Goal: Book appointment/travel/reservation

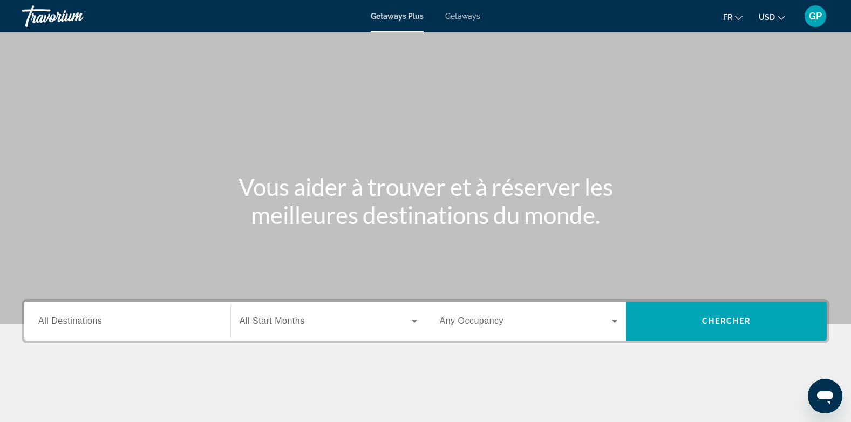
click at [49, 322] on span "All Destinations" at bounding box center [70, 320] width 64 height 9
click at [49, 322] on input "Destination All Destinations" at bounding box center [127, 321] width 178 height 13
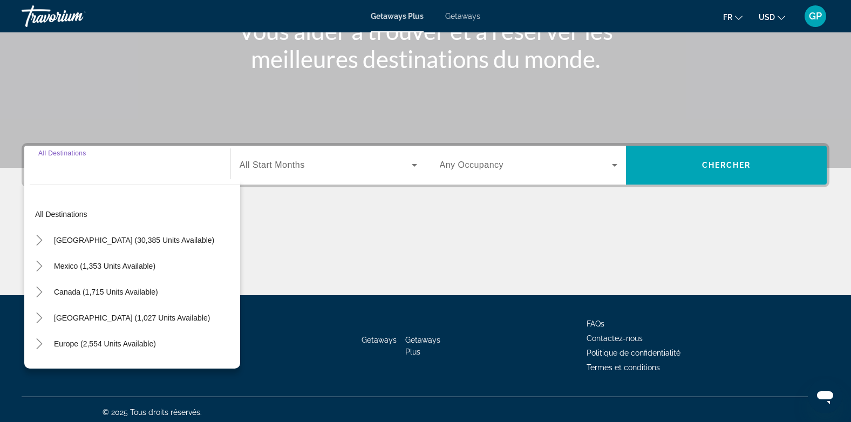
scroll to position [161, 0]
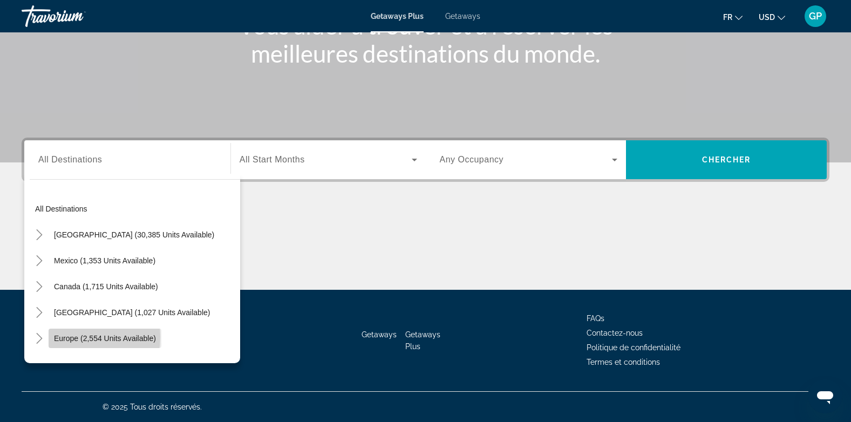
click at [70, 337] on span "Europe (2,554 units available)" at bounding box center [105, 338] width 102 height 9
type input "**********"
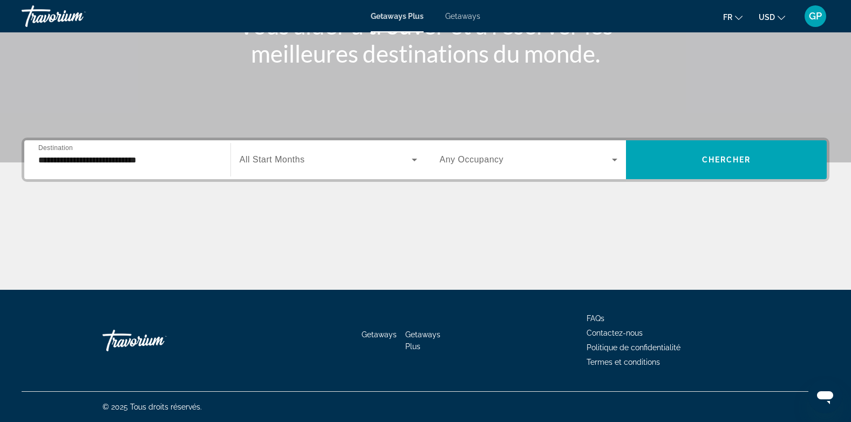
click at [284, 161] on span "All Start Months" at bounding box center [272, 159] width 65 height 9
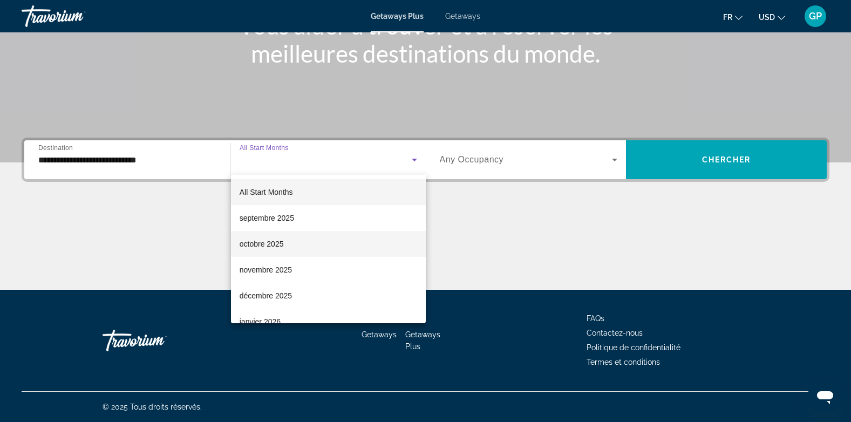
click at [269, 244] on span "octobre 2025" at bounding box center [262, 243] width 44 height 13
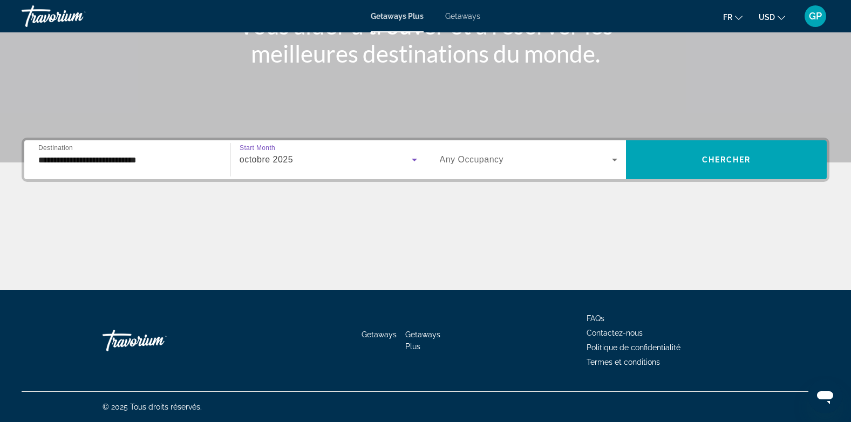
click at [494, 163] on span "Any Occupancy" at bounding box center [472, 159] width 64 height 9
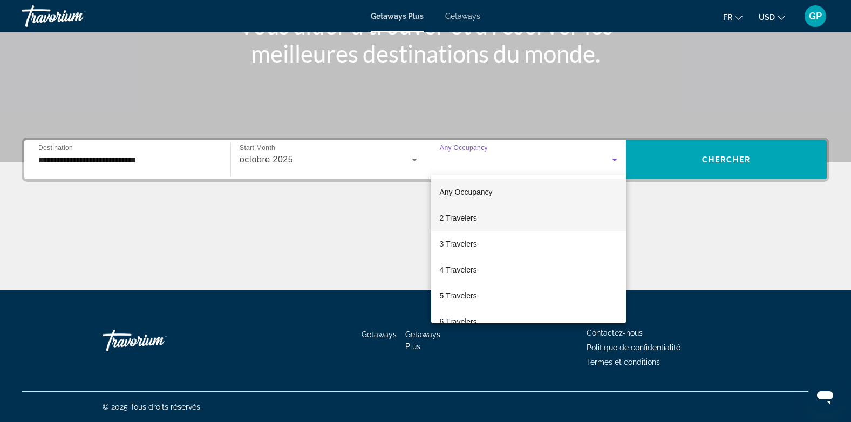
click at [473, 217] on span "2 Travelers" at bounding box center [458, 218] width 37 height 13
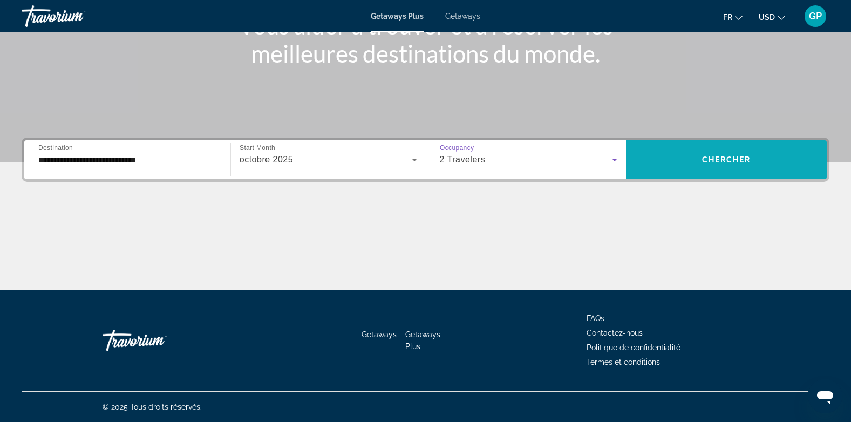
click at [712, 156] on span "Chercher" at bounding box center [726, 159] width 49 height 9
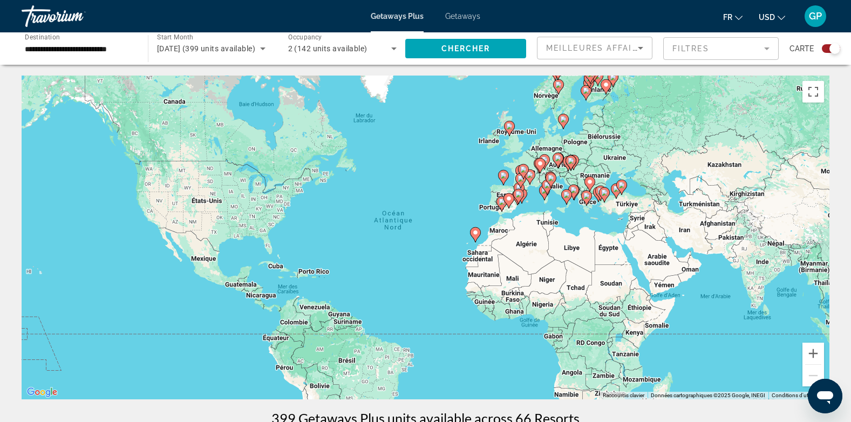
click at [474, 237] on icon "Main content" at bounding box center [475, 235] width 10 height 14
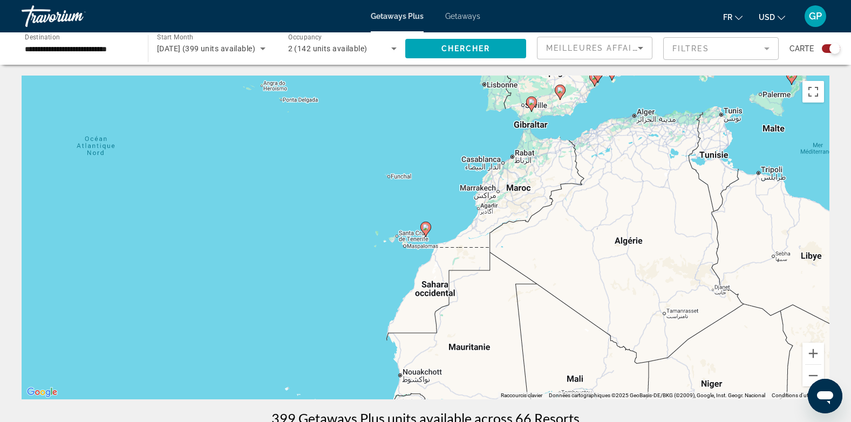
click at [825, 48] on div "Search widget" at bounding box center [831, 48] width 18 height 9
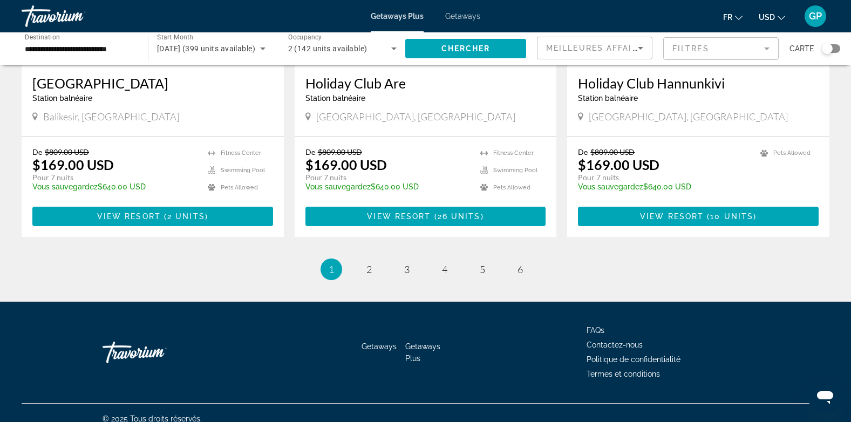
scroll to position [1054, 0]
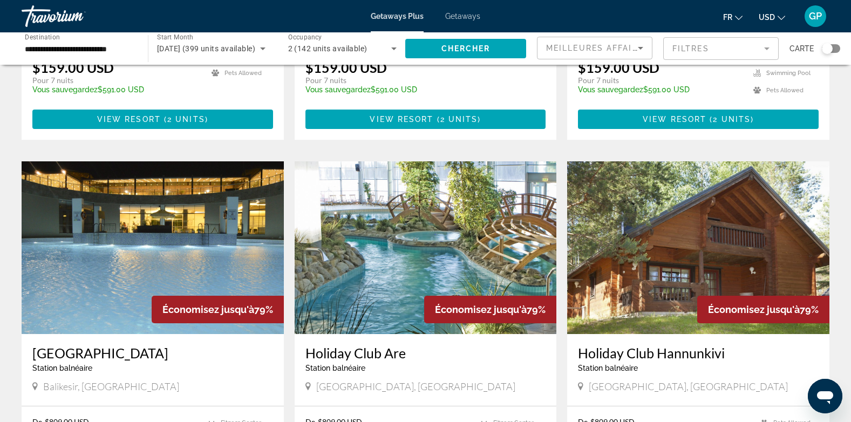
click at [257, 49] on icon "Search widget" at bounding box center [262, 48] width 13 height 13
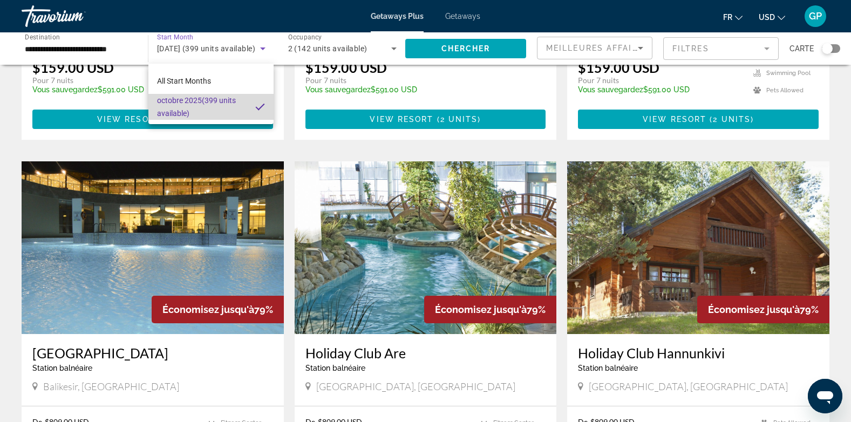
click at [199, 101] on span "[DATE] (399 units available)" at bounding box center [202, 107] width 90 height 26
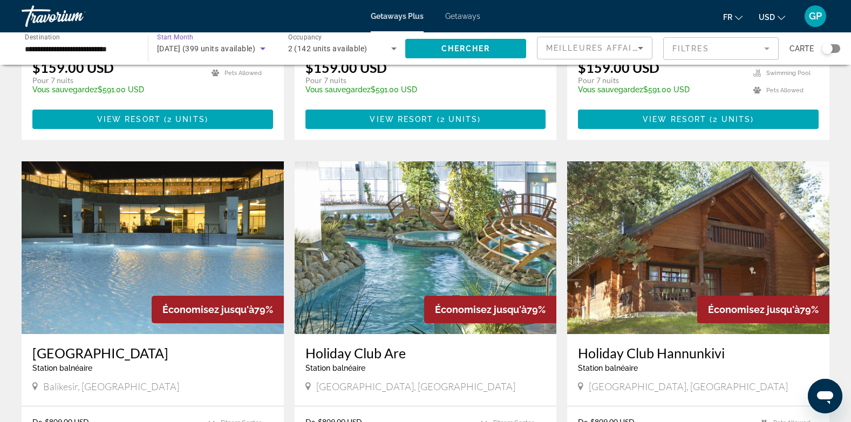
click at [220, 48] on span "[DATE] (399 units available)" at bounding box center [206, 48] width 98 height 9
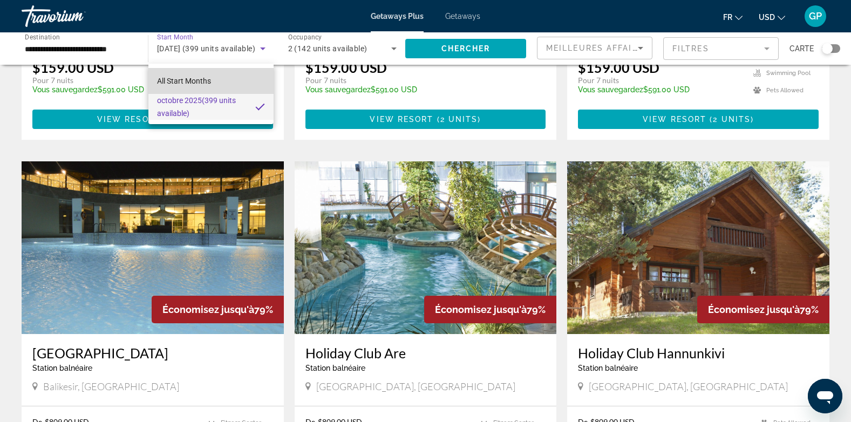
click at [173, 83] on span "All Start Months" at bounding box center [184, 81] width 54 height 9
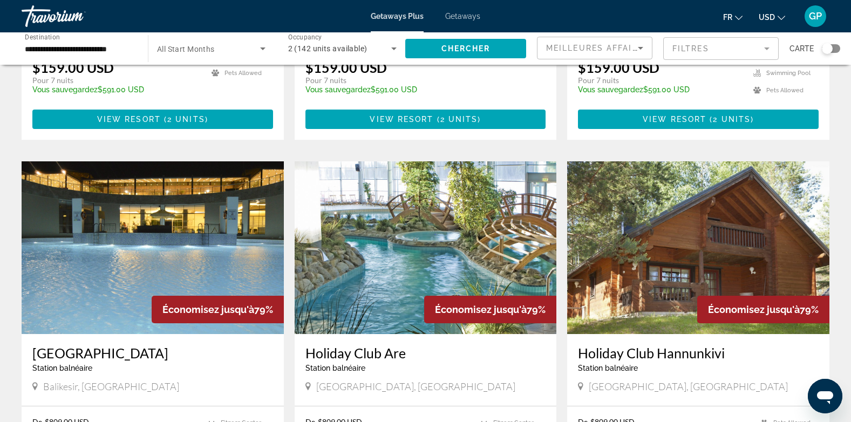
click at [175, 38] on div "Search widget" at bounding box center [211, 48] width 108 height 30
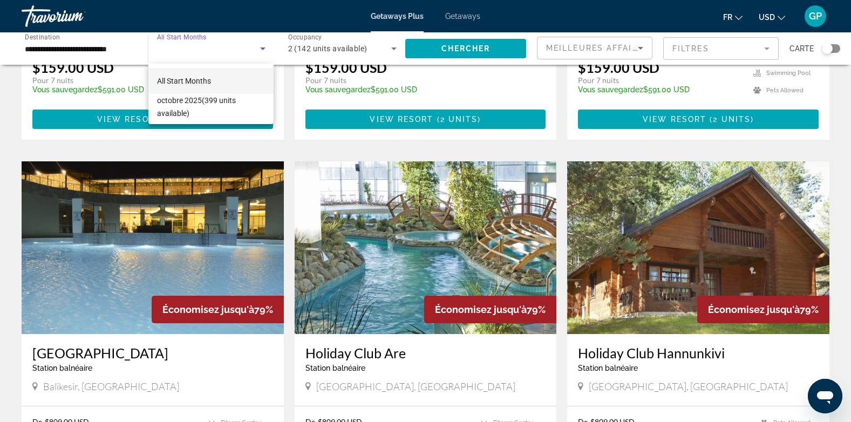
click at [175, 36] on div at bounding box center [425, 211] width 851 height 422
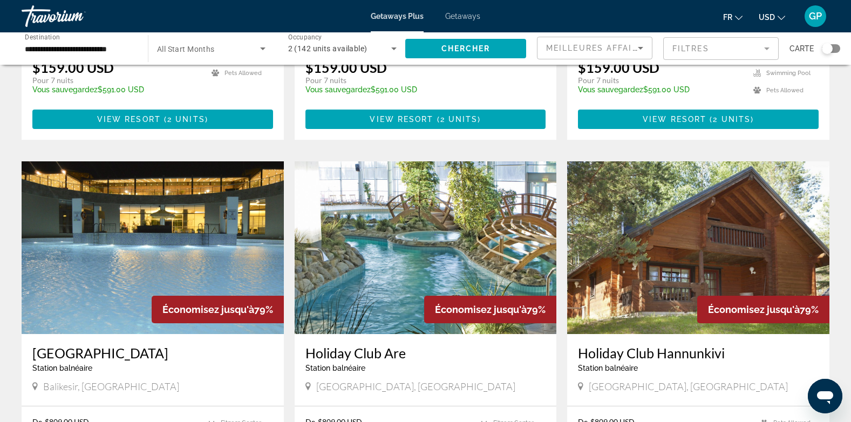
click at [180, 56] on div "Search widget" at bounding box center [211, 48] width 108 height 30
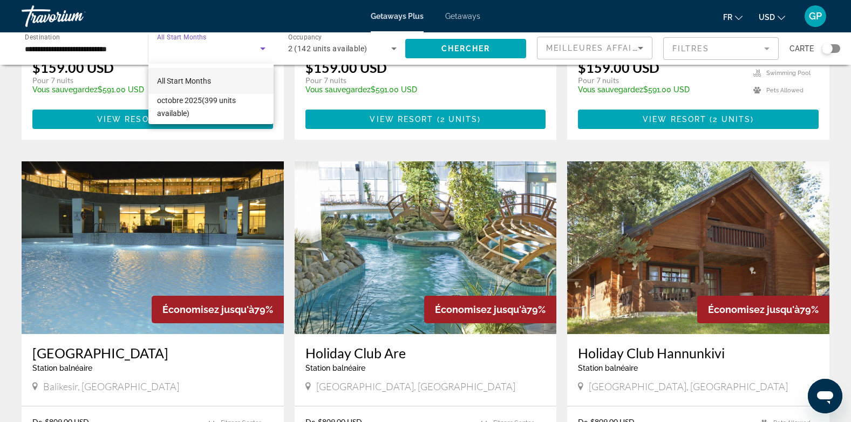
click at [180, 56] on div at bounding box center [425, 211] width 851 height 422
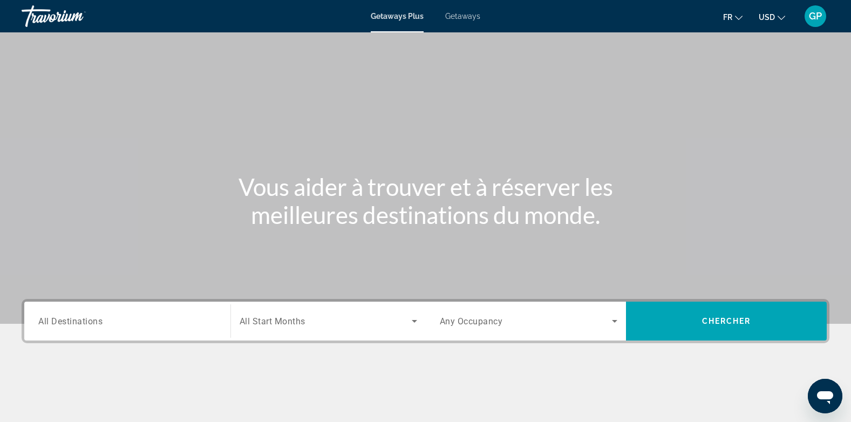
click at [83, 325] on span "All Destinations" at bounding box center [70, 321] width 64 height 10
click at [83, 325] on input "Destination All Destinations" at bounding box center [127, 321] width 178 height 13
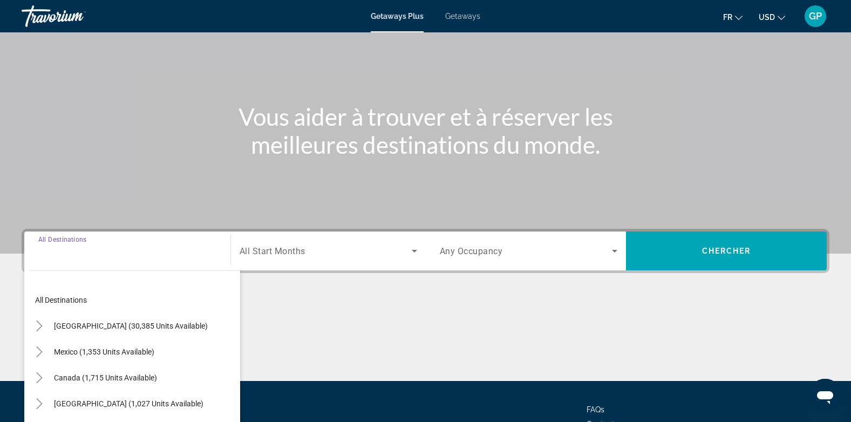
scroll to position [161, 0]
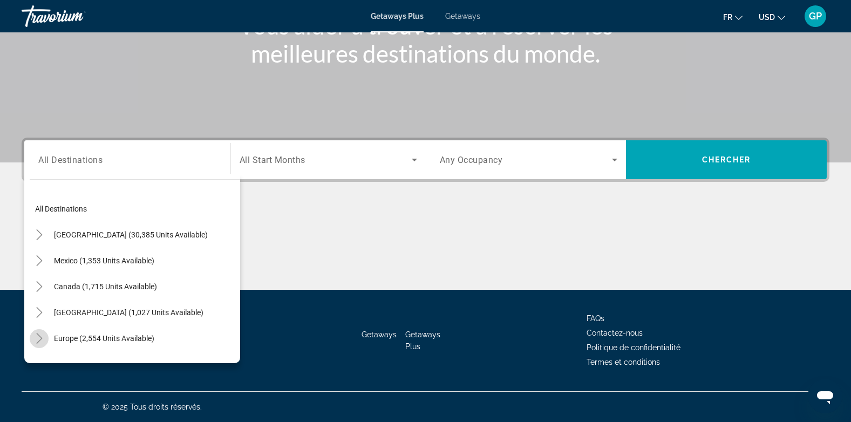
click at [39, 337] on icon "Toggle Europe (2,554 units available)" at bounding box center [39, 338] width 11 height 11
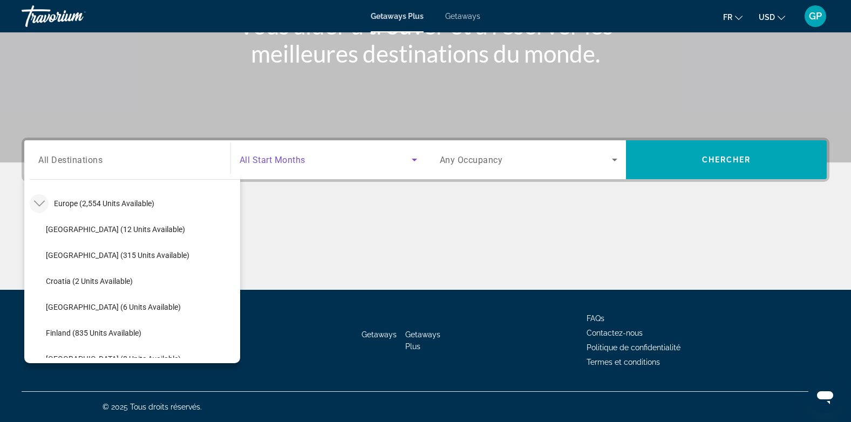
click at [316, 162] on span "Search widget" at bounding box center [326, 159] width 172 height 13
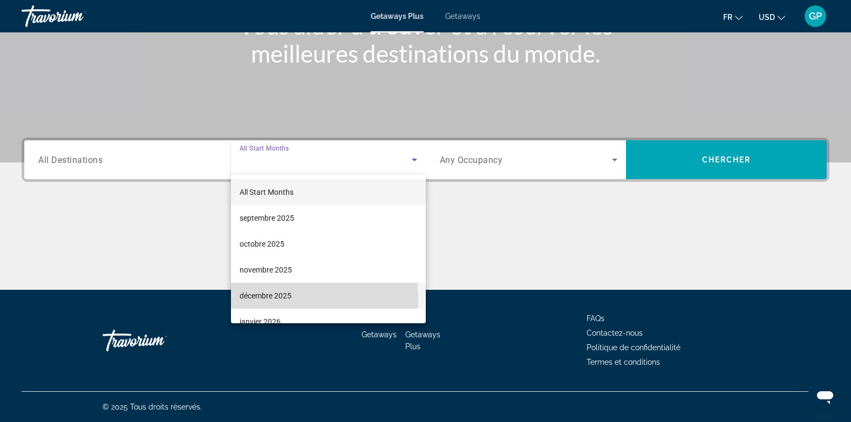
click at [274, 298] on span "décembre 2025" at bounding box center [266, 295] width 52 height 13
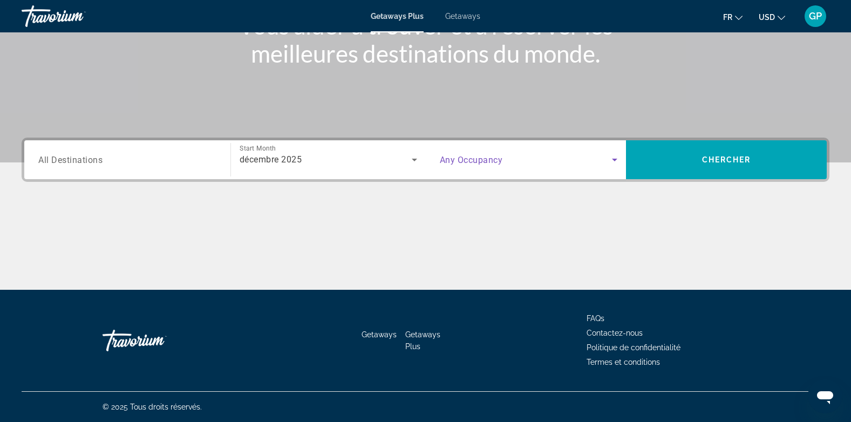
click at [552, 158] on span "Search widget" at bounding box center [526, 159] width 173 height 13
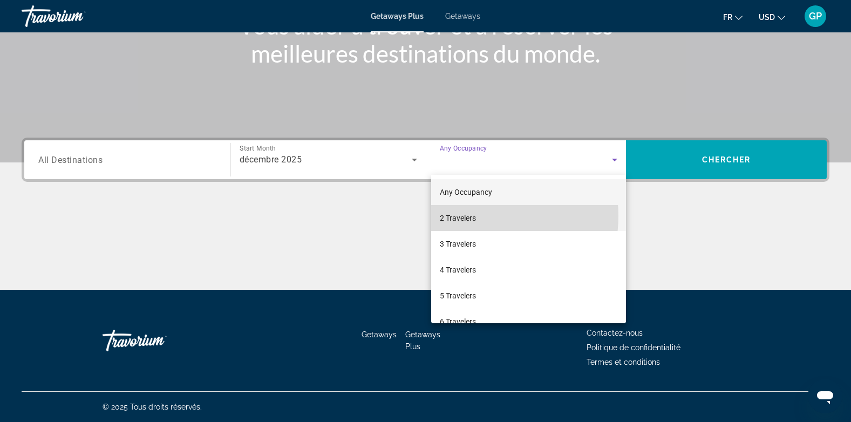
click at [481, 216] on mat-option "2 Travelers" at bounding box center [528, 218] width 195 height 26
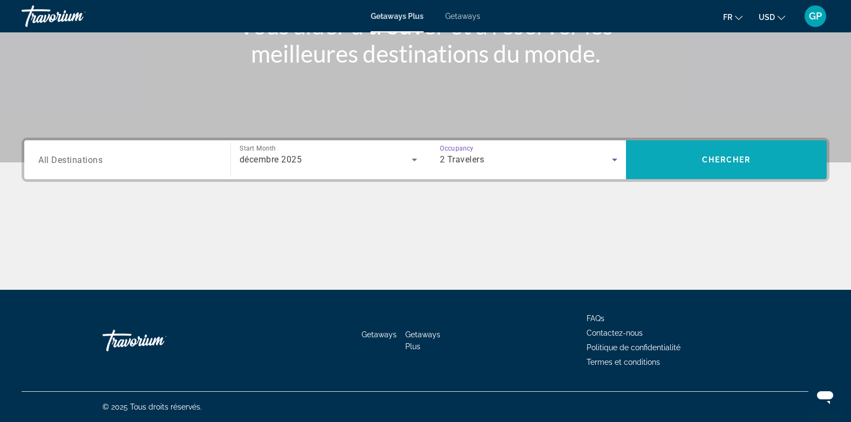
click at [705, 164] on span "Search widget" at bounding box center [726, 160] width 201 height 26
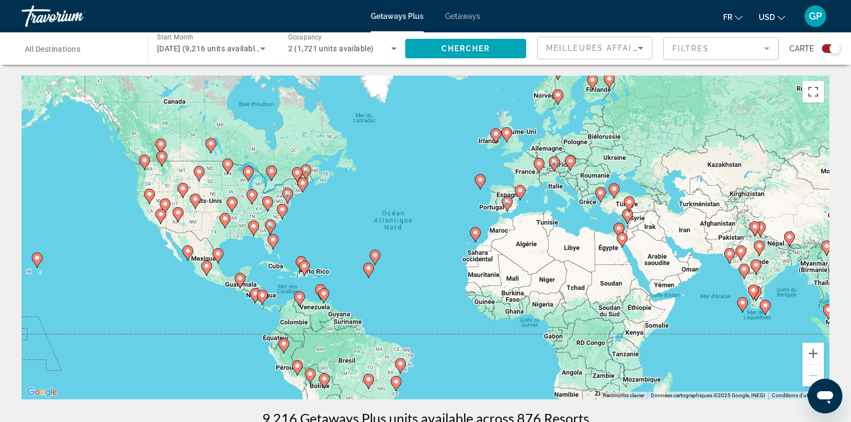
click at [54, 45] on span "All Destinations" at bounding box center [53, 49] width 56 height 9
click at [54, 45] on input "Destination All Destinations" at bounding box center [79, 49] width 109 height 13
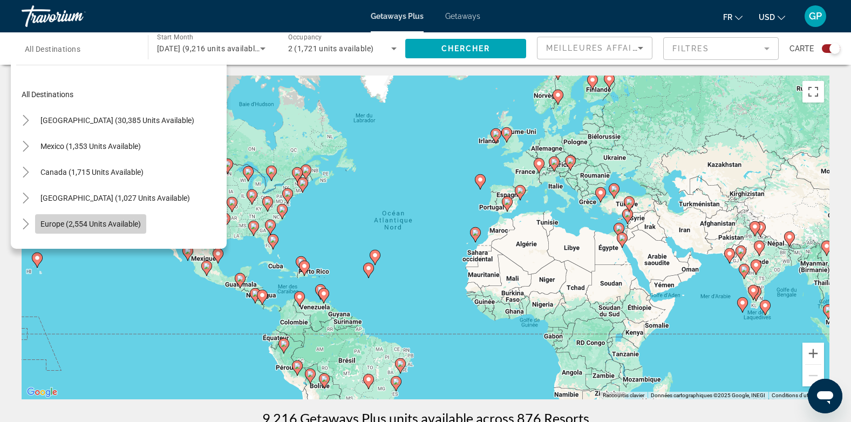
click at [47, 225] on span "Europe (2,554 units available)" at bounding box center [90, 224] width 100 height 9
type input "**********"
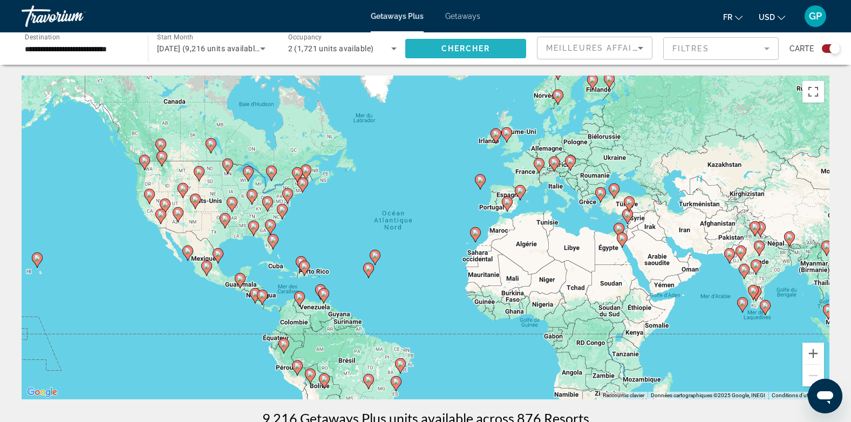
click at [464, 48] on span "Chercher" at bounding box center [465, 48] width 49 height 9
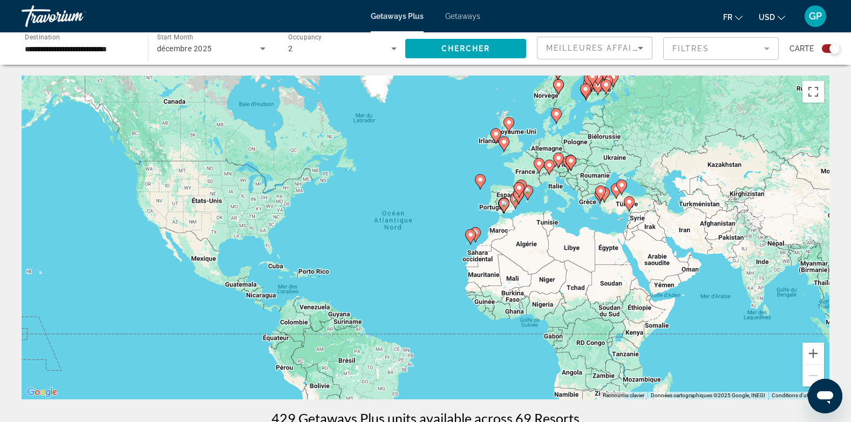
click at [827, 50] on div "Search widget" at bounding box center [831, 48] width 18 height 9
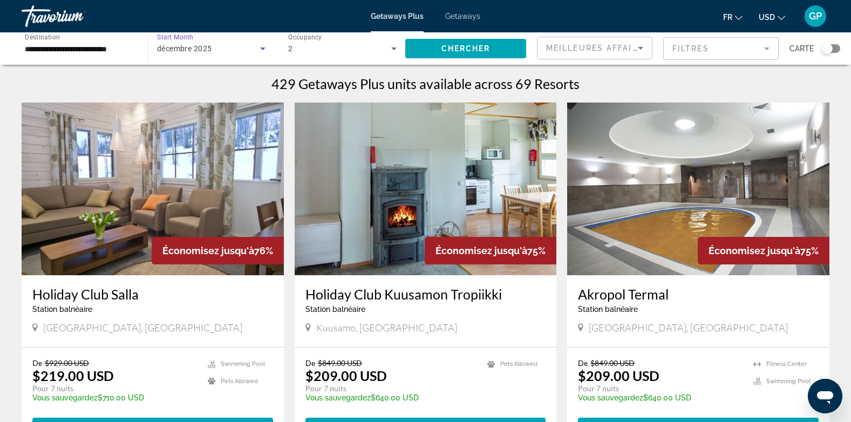
click at [203, 49] on span "décembre 2025" at bounding box center [184, 48] width 55 height 9
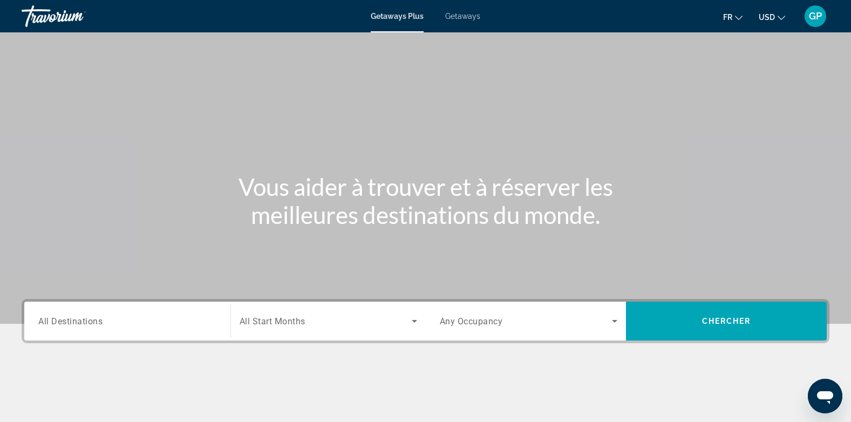
click at [464, 18] on span "Getaways" at bounding box center [462, 16] width 35 height 9
click at [104, 317] on input "Destination All Destinations" at bounding box center [127, 321] width 178 height 13
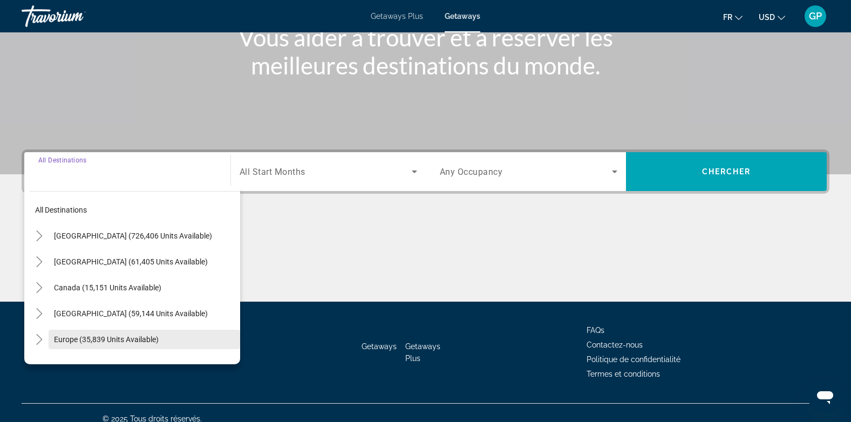
scroll to position [161, 0]
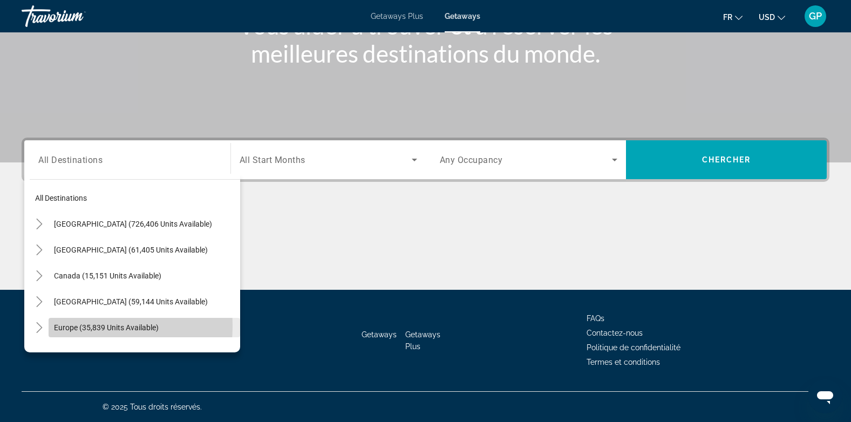
click at [66, 326] on span "Europe (35,839 units available)" at bounding box center [106, 327] width 105 height 9
type input "**********"
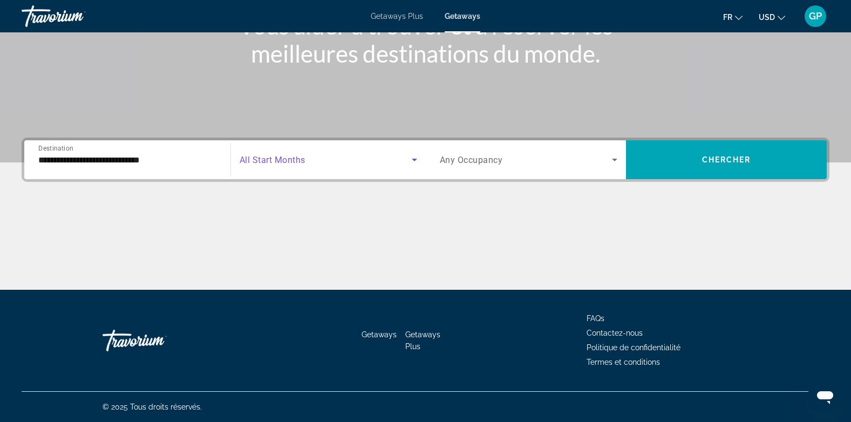
click at [321, 161] on span "Search widget" at bounding box center [326, 159] width 172 height 13
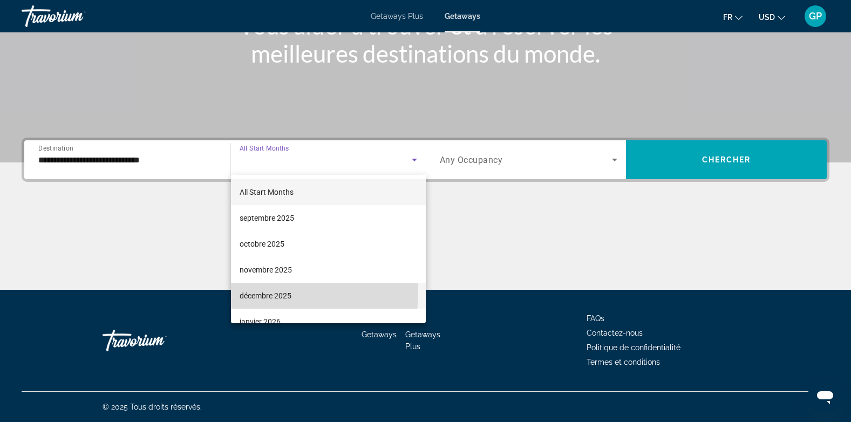
click at [270, 292] on span "décembre 2025" at bounding box center [266, 295] width 52 height 13
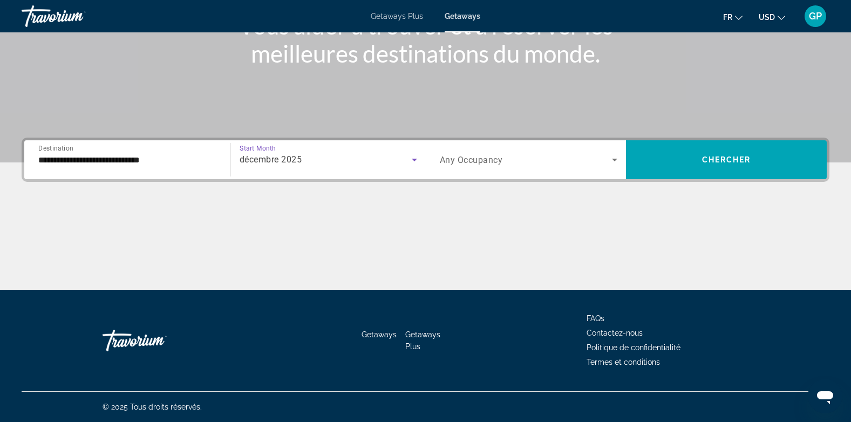
click at [506, 161] on span "Search widget" at bounding box center [526, 159] width 173 height 13
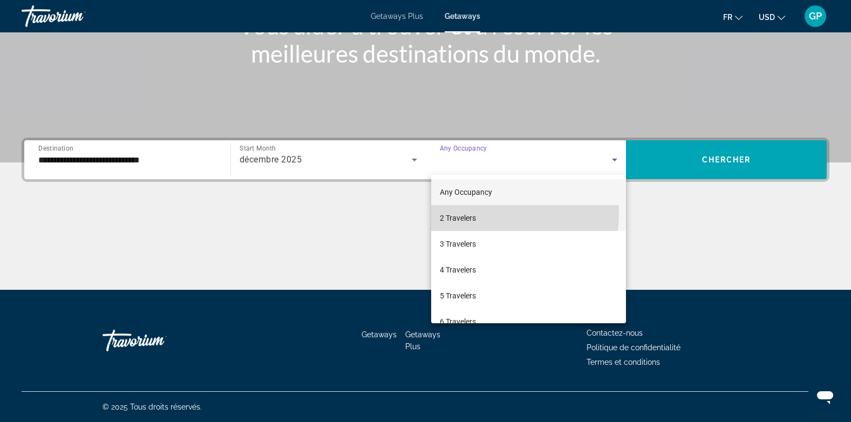
click at [472, 213] on span "2 Travelers" at bounding box center [458, 218] width 36 height 13
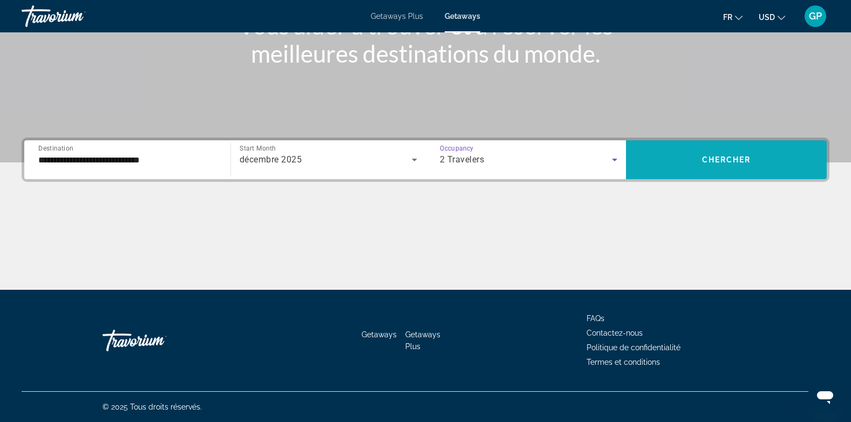
click at [726, 152] on span "Search widget" at bounding box center [726, 160] width 201 height 26
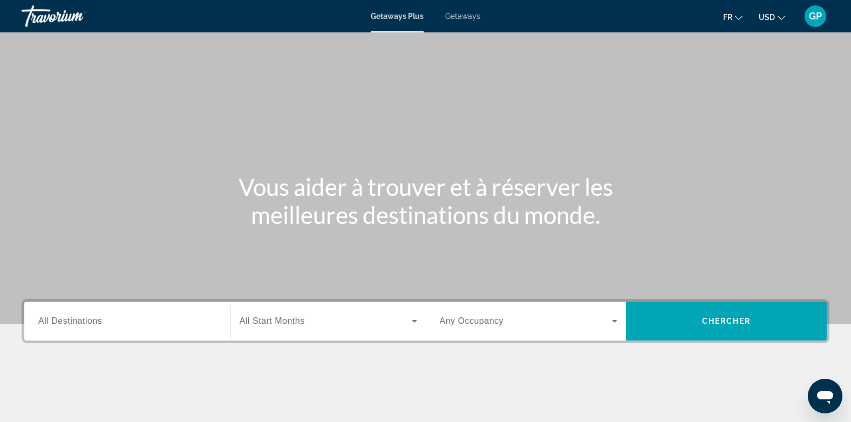
click at [457, 19] on span "Getaways" at bounding box center [462, 16] width 35 height 9
click at [96, 322] on span "All Destinations" at bounding box center [70, 320] width 64 height 9
click at [96, 322] on input "Destination All Destinations" at bounding box center [127, 321] width 178 height 13
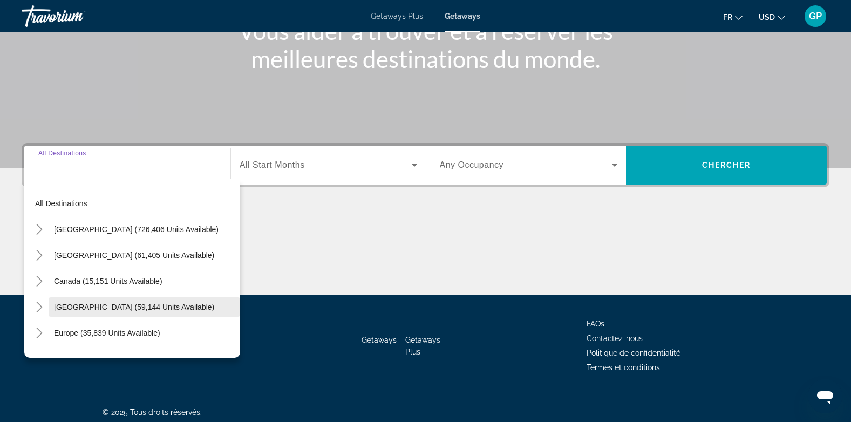
scroll to position [161, 0]
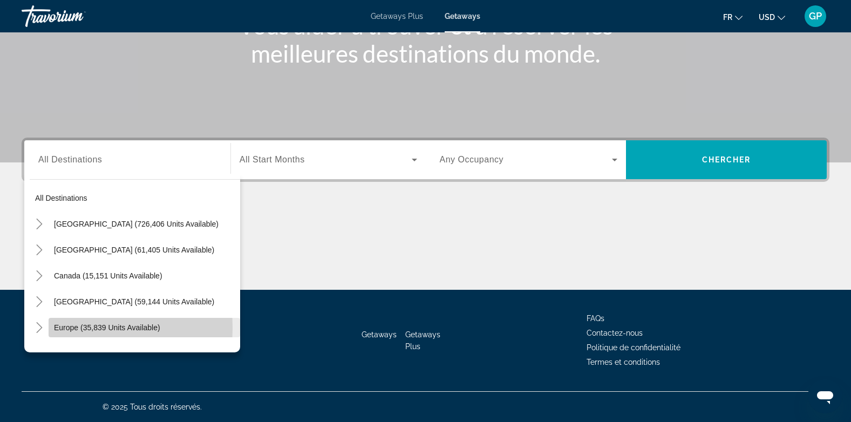
click at [66, 328] on span "Europe (35,839 units available)" at bounding box center [107, 327] width 106 height 9
type input "**********"
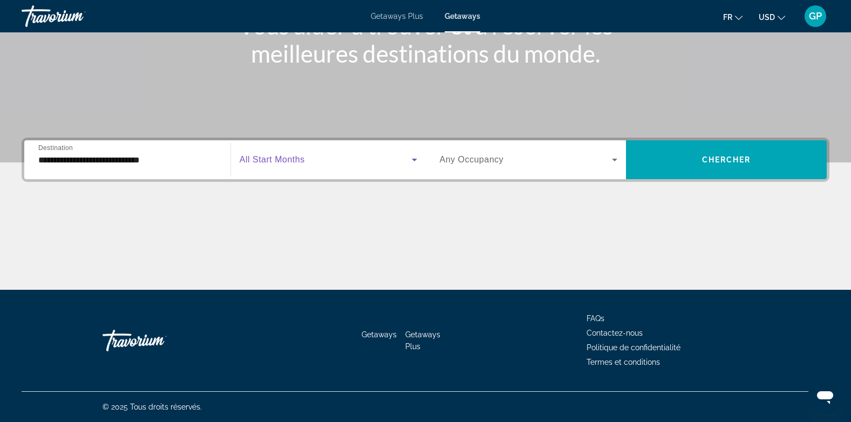
click at [347, 163] on span "Search widget" at bounding box center [326, 159] width 172 height 13
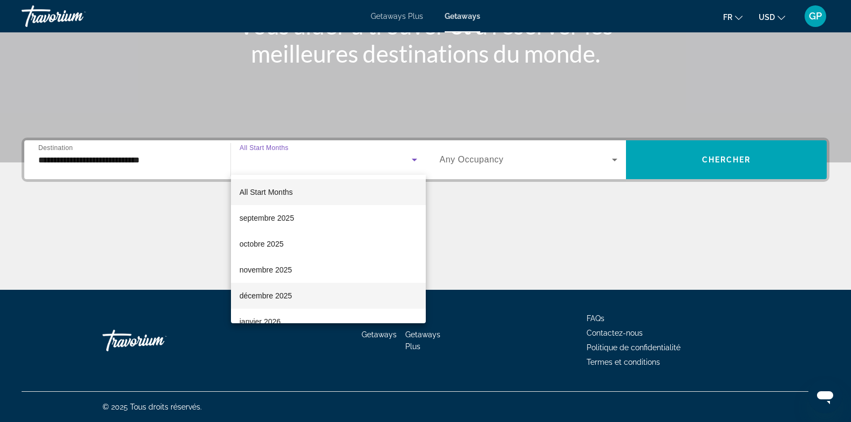
drag, startPoint x: 254, startPoint y: 295, endPoint x: 267, endPoint y: 285, distance: 15.9
click at [255, 295] on span "décembre 2025" at bounding box center [266, 295] width 52 height 13
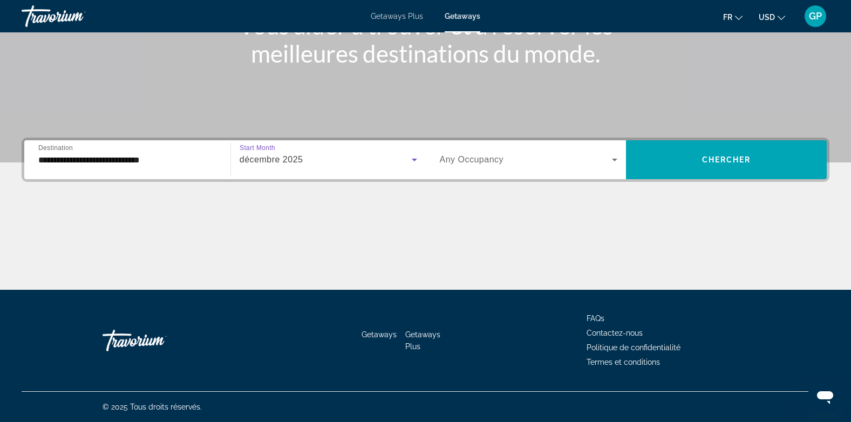
click at [543, 168] on div "Search widget" at bounding box center [529, 160] width 178 height 30
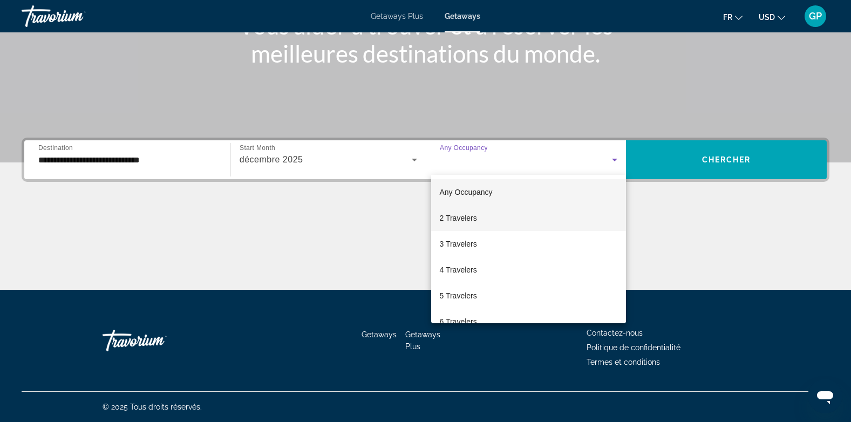
click at [465, 213] on span "2 Travelers" at bounding box center [458, 218] width 37 height 13
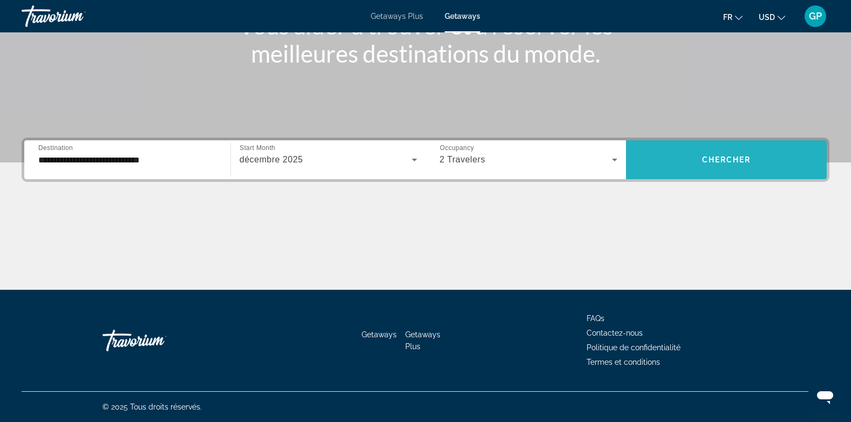
click at [725, 155] on span "Search widget" at bounding box center [726, 160] width 201 height 26
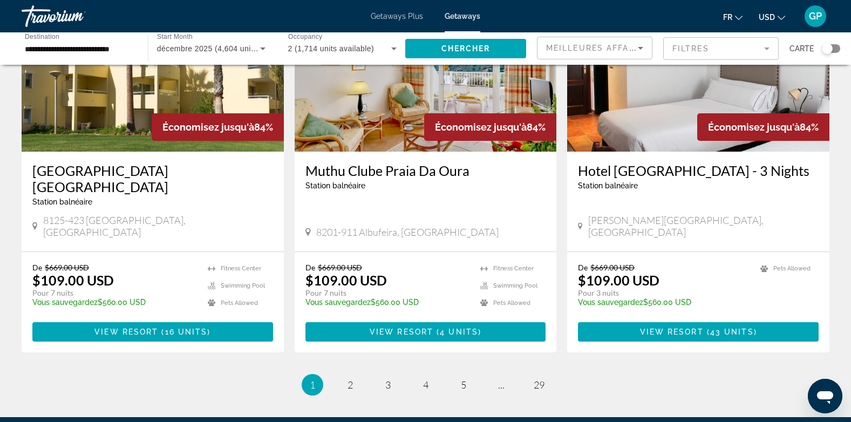
scroll to position [1295, 0]
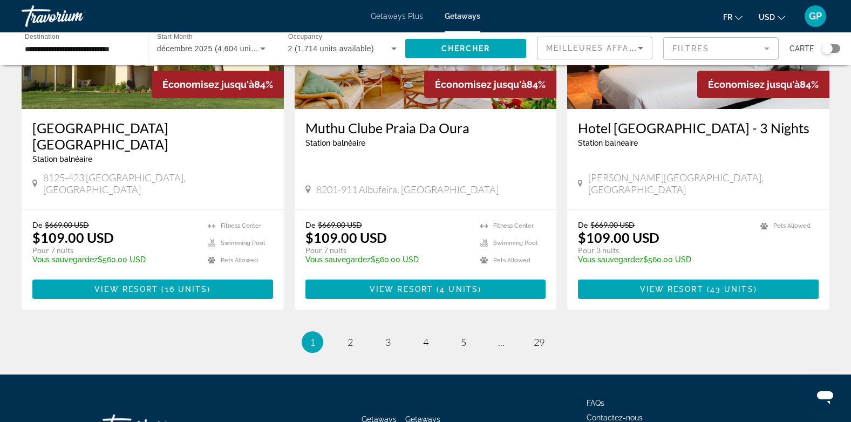
click at [261, 52] on icon "Search widget" at bounding box center [262, 48] width 13 height 13
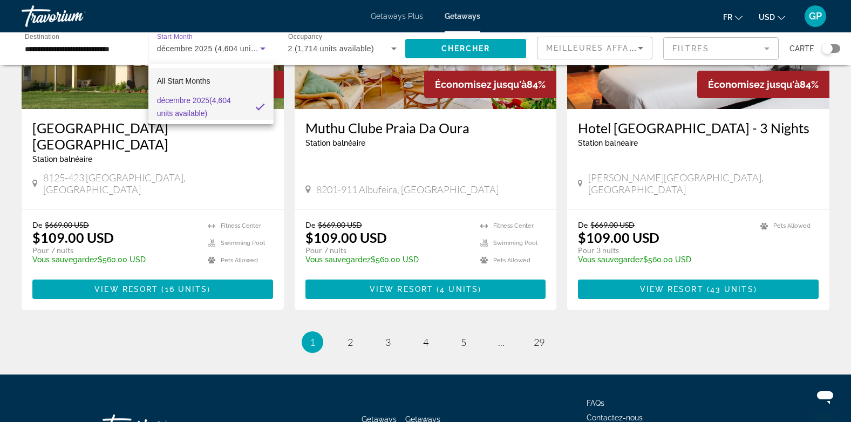
click at [191, 81] on span "All Start Months" at bounding box center [183, 81] width 53 height 9
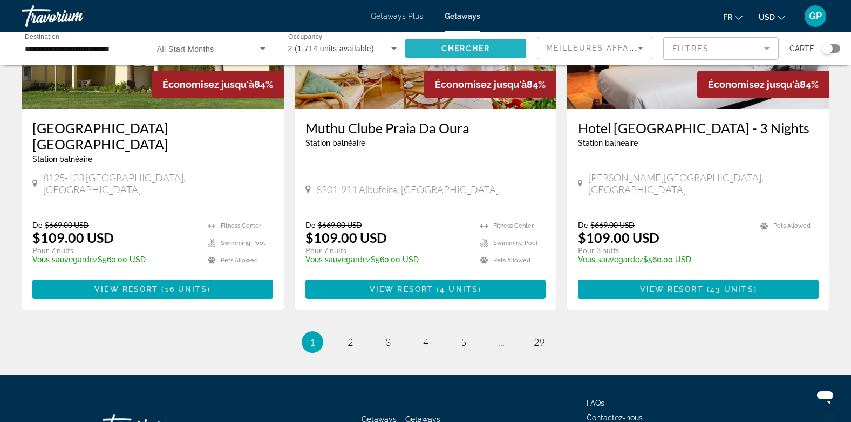
click at [456, 52] on span "Chercher" at bounding box center [465, 48] width 49 height 9
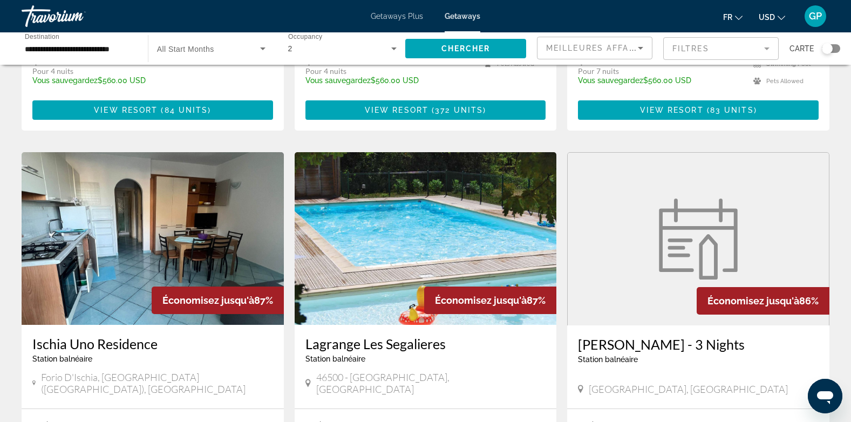
scroll to position [1133, 0]
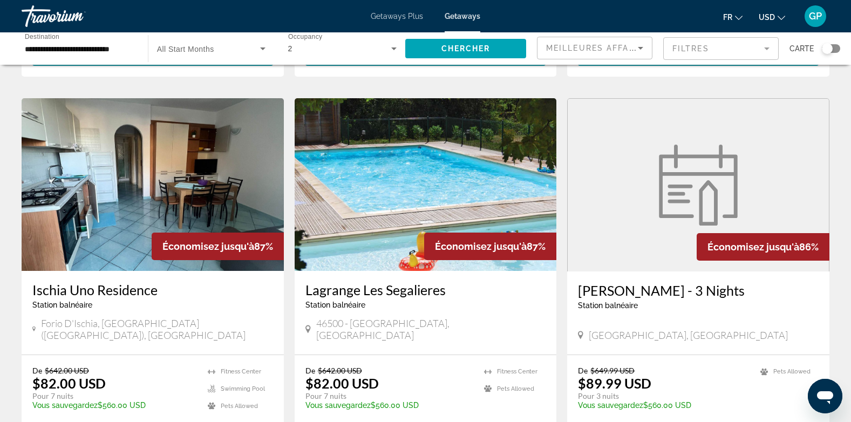
click at [376, 283] on h3 "Lagrange Les Segalieres" at bounding box center [425, 290] width 241 height 16
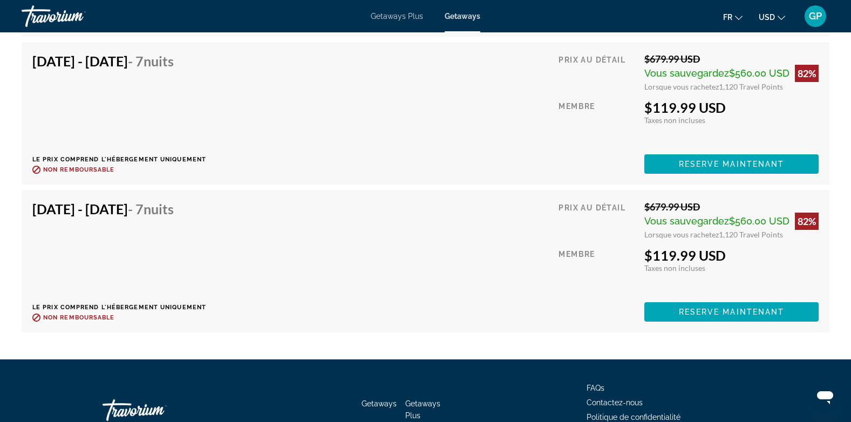
scroll to position [3076, 0]
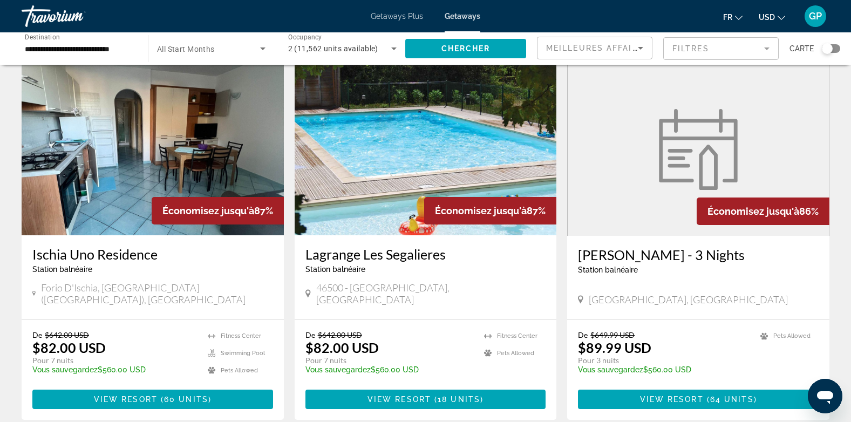
scroll to position [1187, 0]
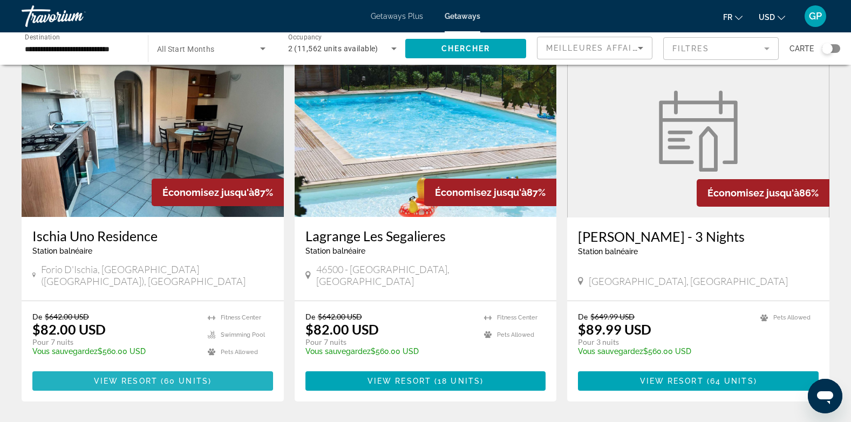
click at [146, 377] on span "View Resort" at bounding box center [126, 381] width 64 height 9
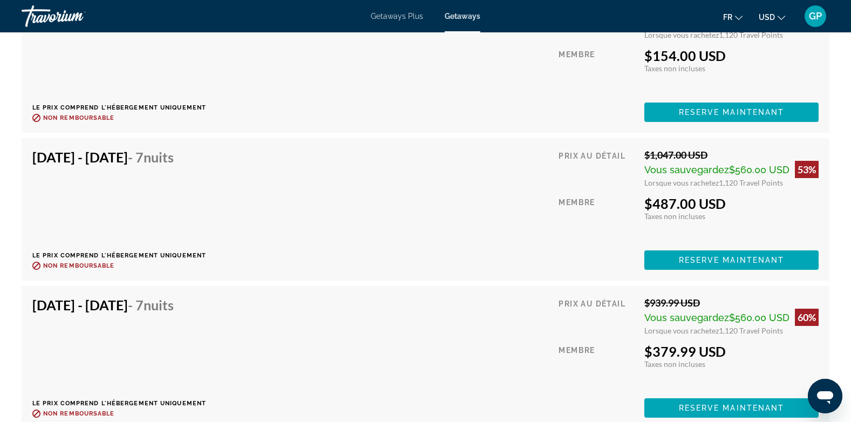
scroll to position [4101, 0]
